Goal: Information Seeking & Learning: Learn about a topic

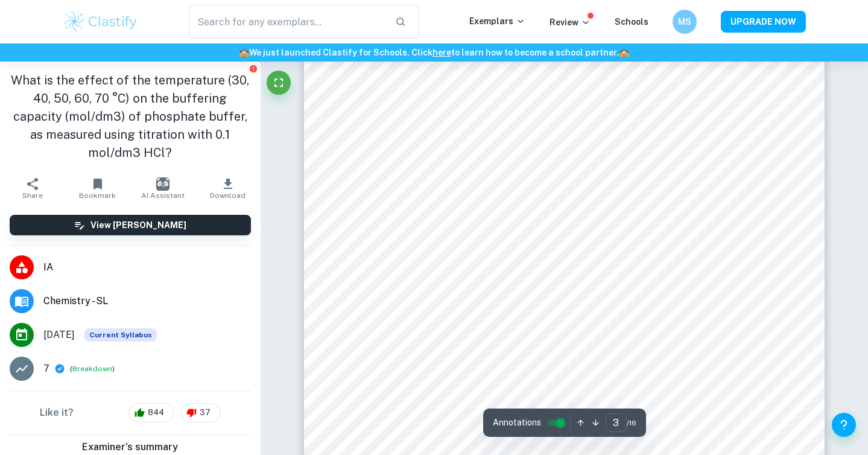
scroll to position [1985, 0]
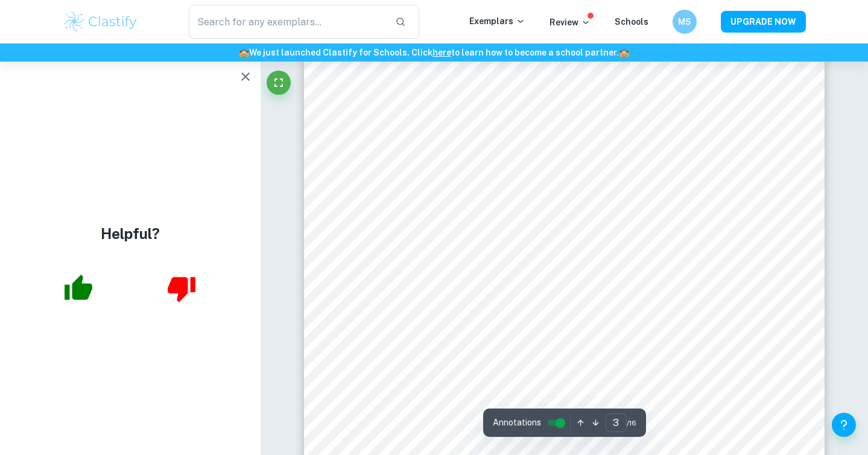
click at [241, 77] on icon "button" at bounding box center [245, 76] width 14 height 14
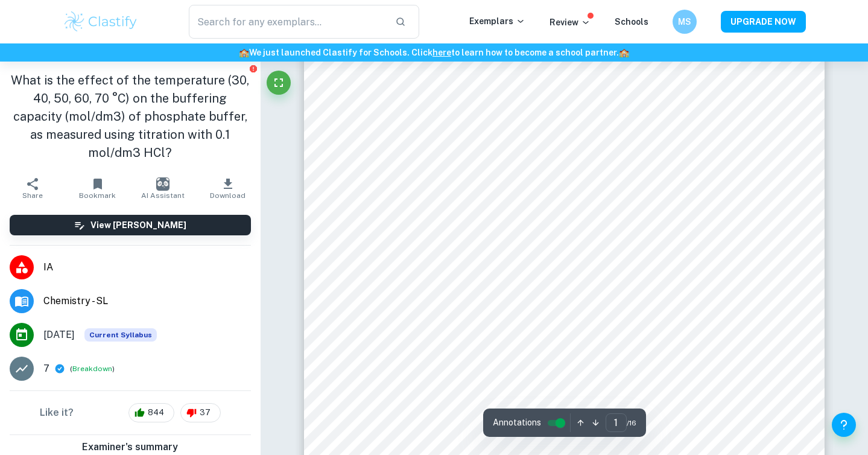
scroll to position [0, 0]
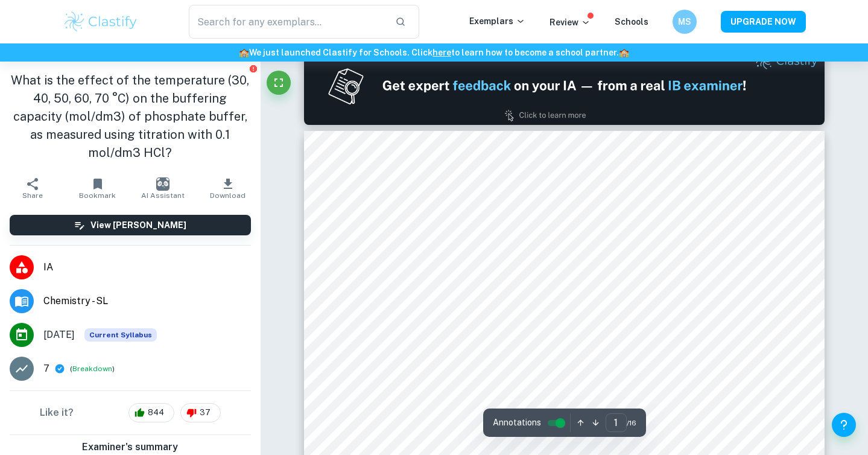
type input "2"
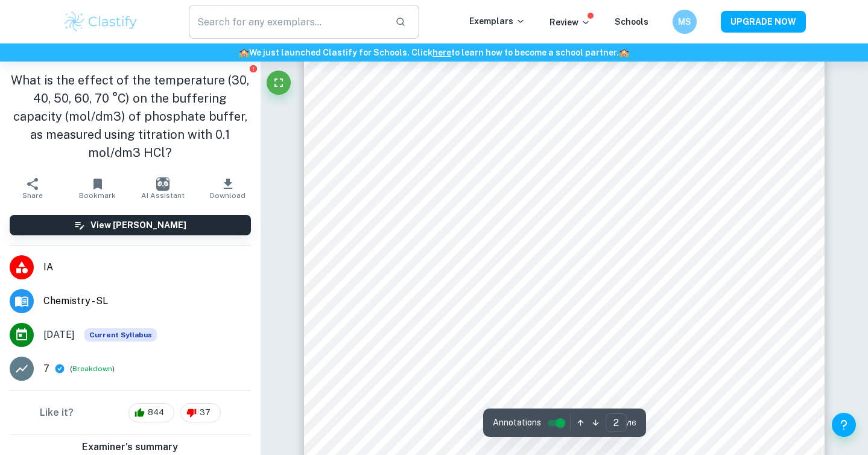
scroll to position [1136, 0]
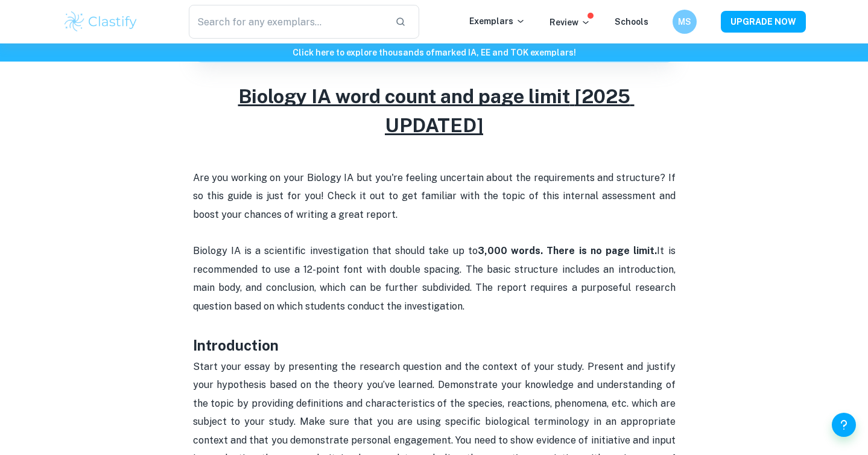
scroll to position [435, 0]
